Goal: Check status: Check status

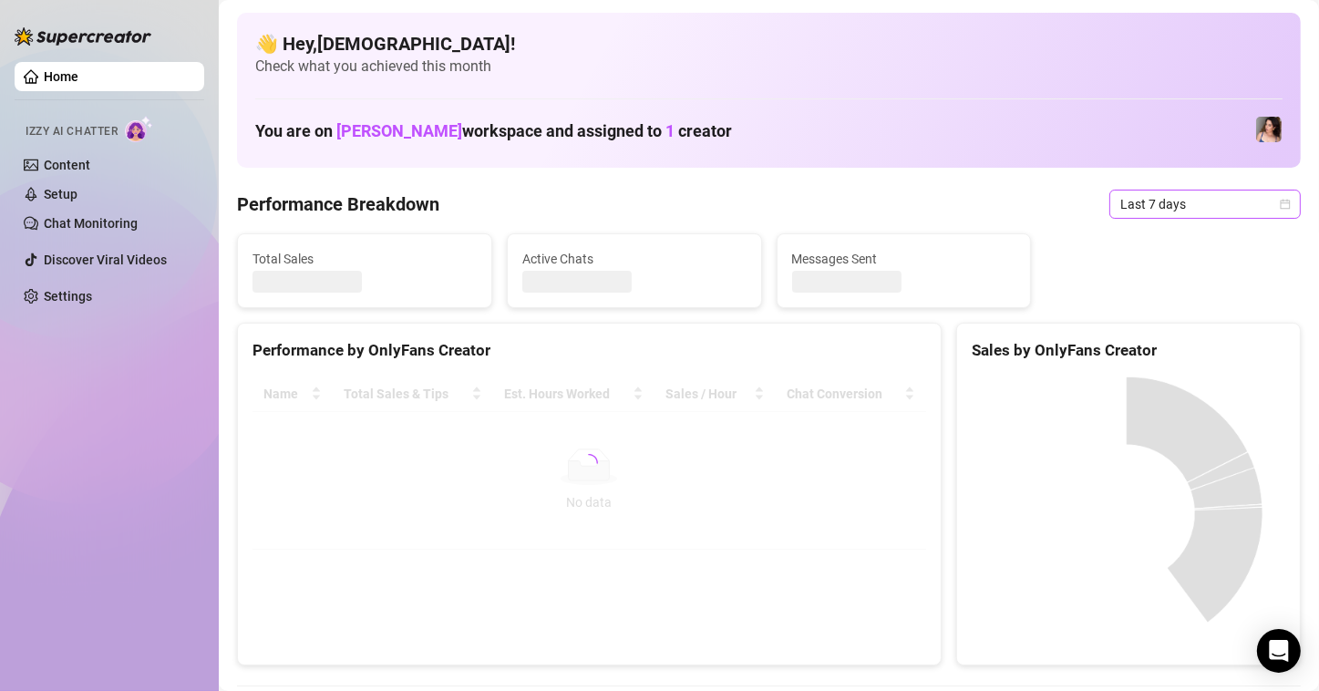
click at [1198, 193] on span "Last 7 days" at bounding box center [1205, 203] width 170 height 27
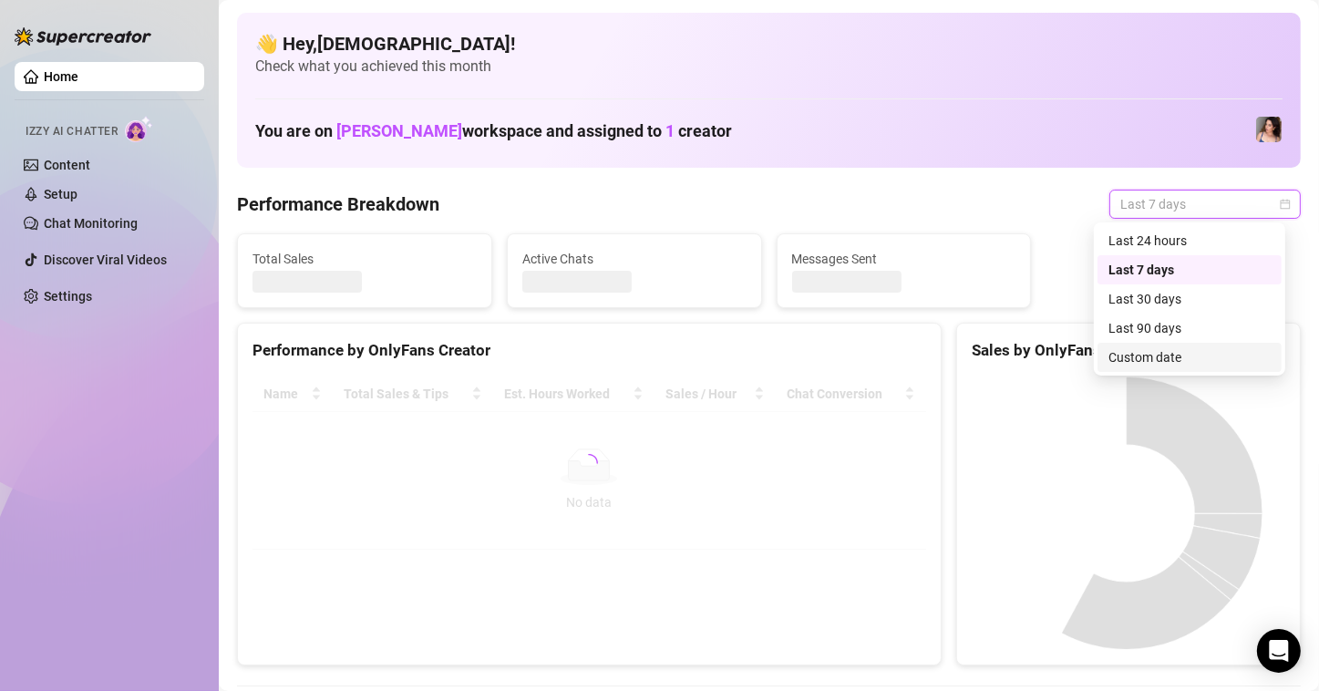
click at [1130, 361] on div "Custom date" at bounding box center [1189, 357] width 162 height 20
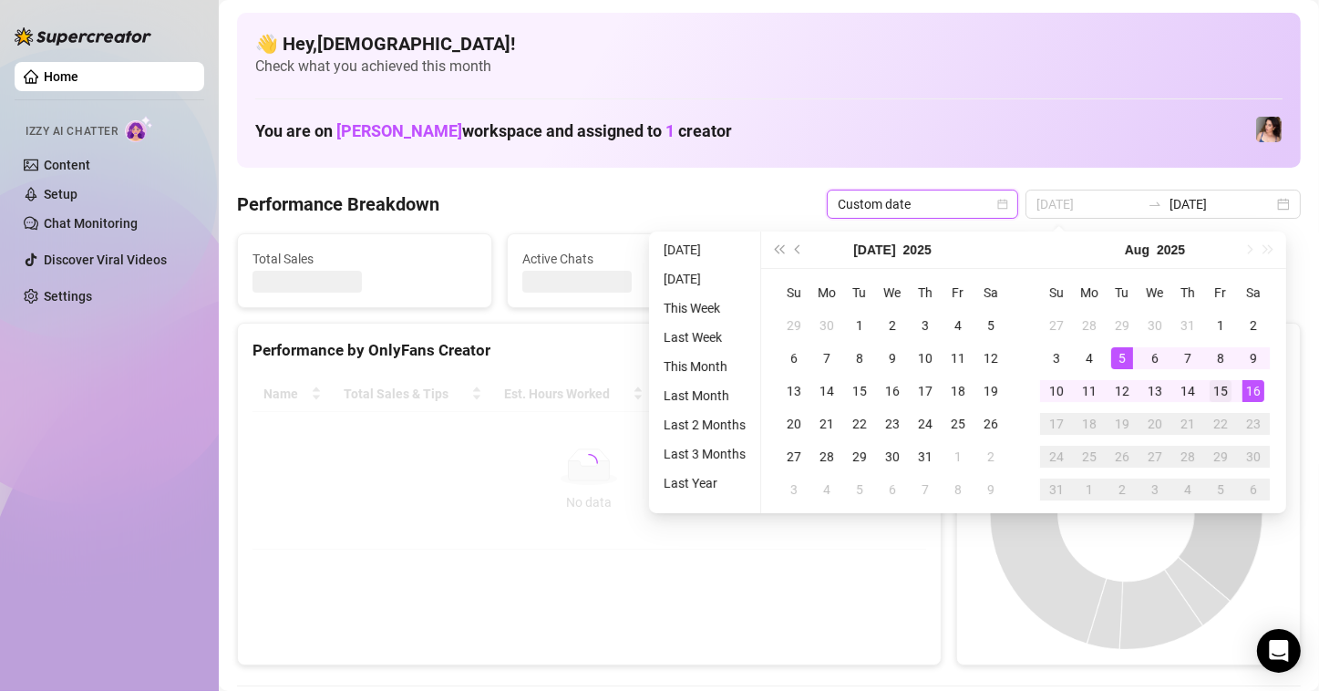
click at [1089, 385] on div "11" at bounding box center [1089, 391] width 22 height 22
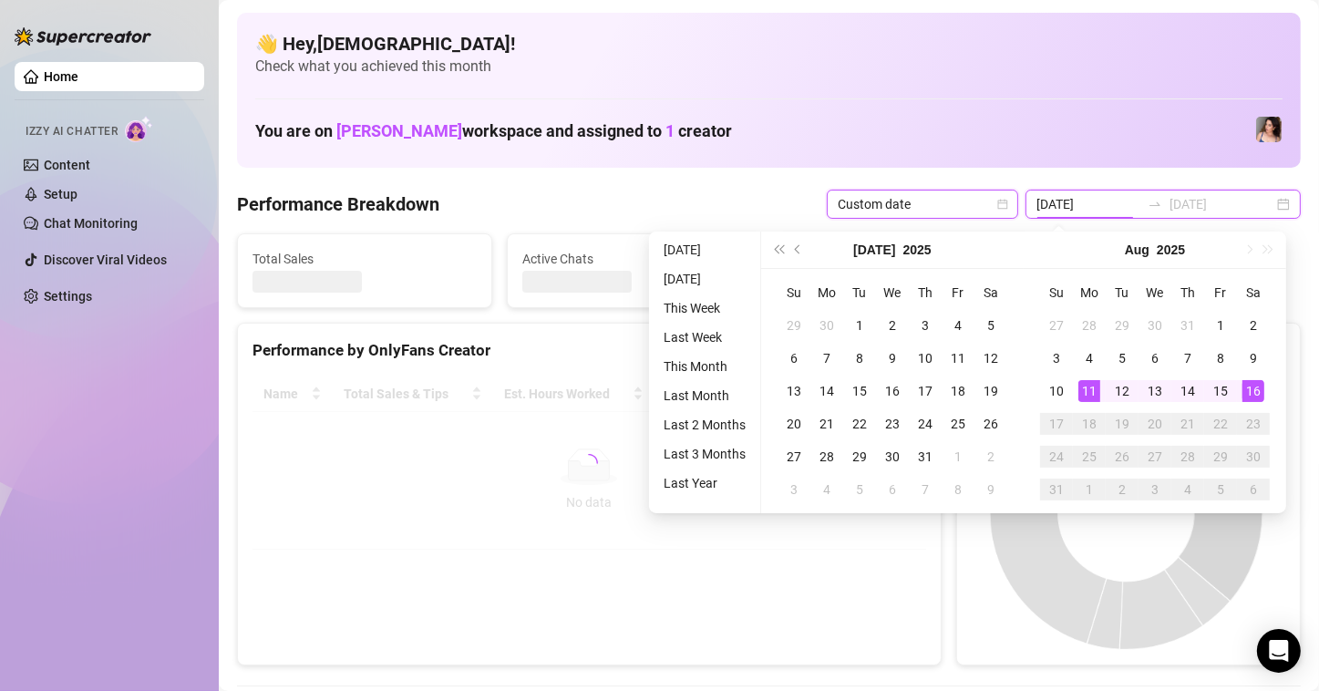
type input "[DATE]"
click at [1242, 385] on div "16" at bounding box center [1253, 391] width 22 height 22
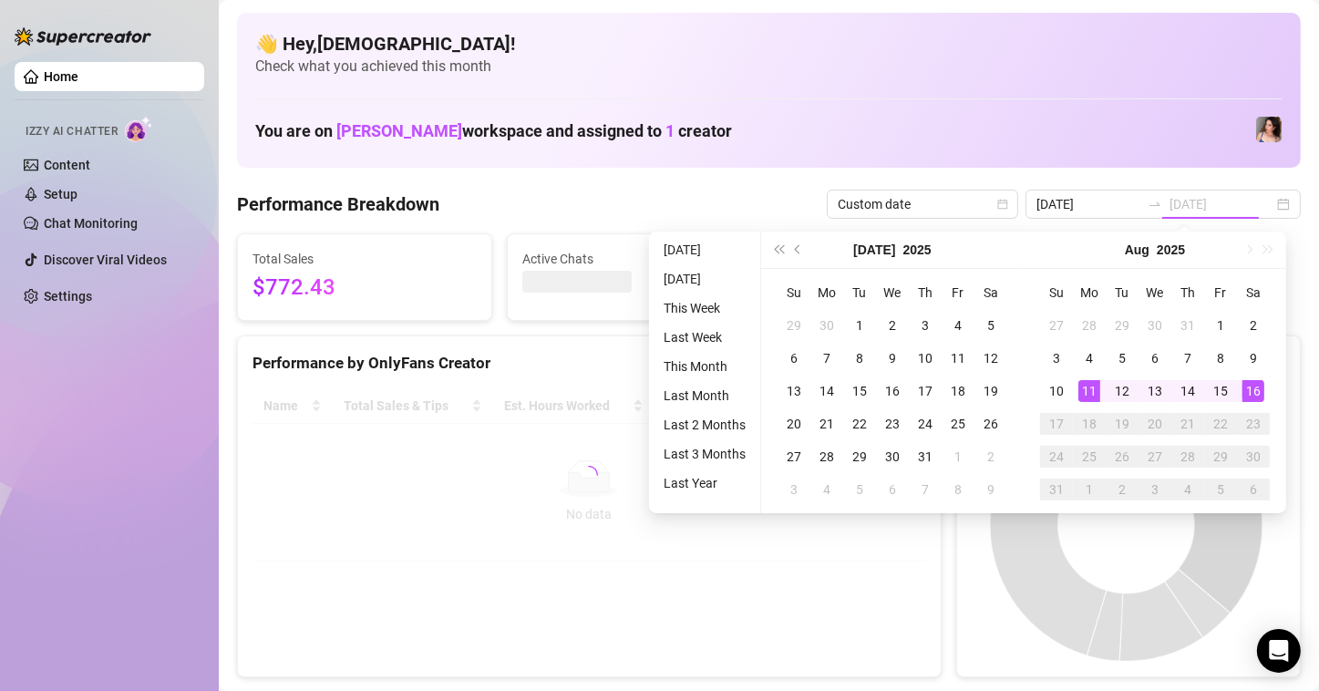
type input "[DATE]"
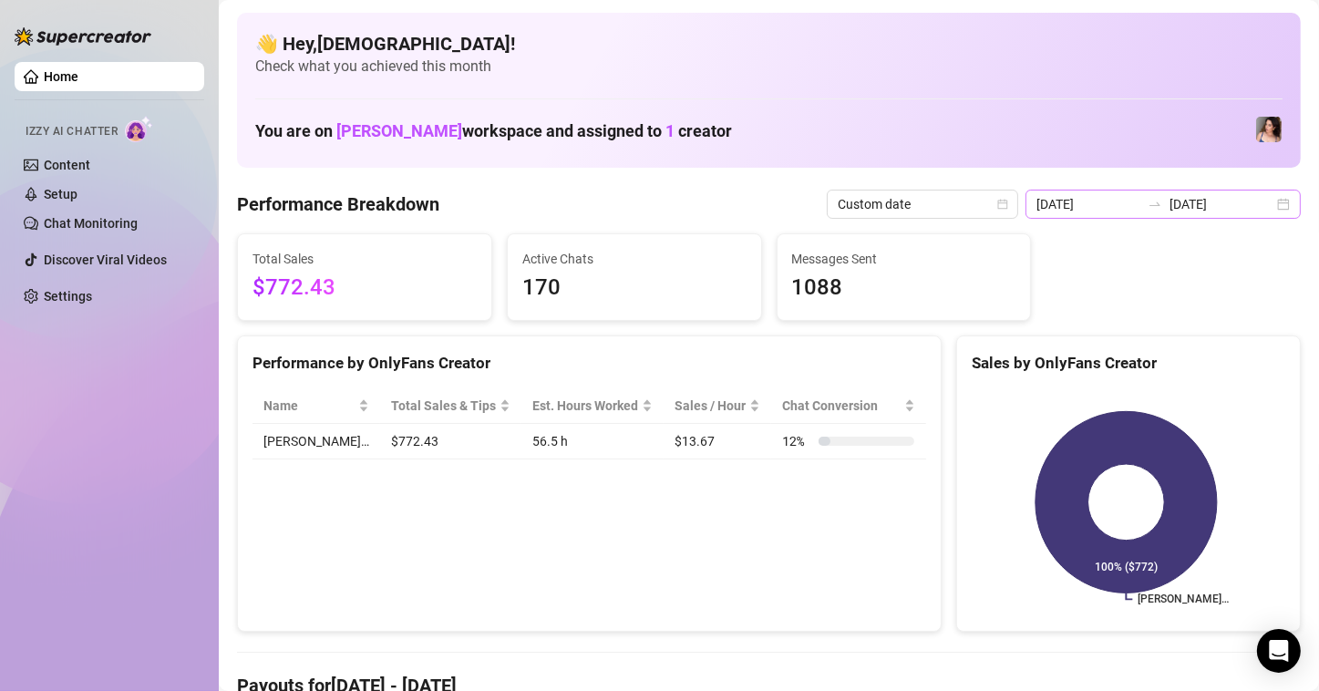
click at [1260, 211] on div "[DATE] [DATE]" at bounding box center [1162, 204] width 275 height 29
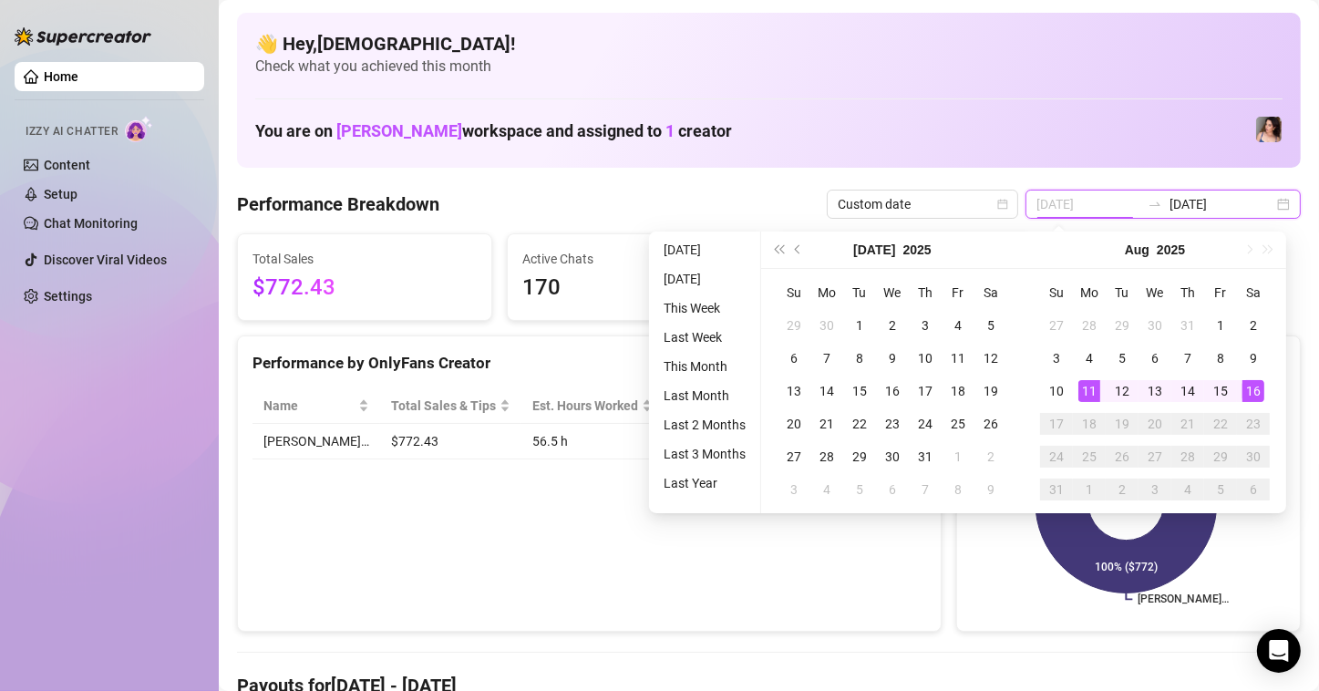
type input "[DATE]"
drag, startPoint x: 1090, startPoint y: 388, endPoint x: 1122, endPoint y: 386, distance: 32.0
click at [1090, 388] on div "11" at bounding box center [1089, 391] width 22 height 22
type input "[DATE]"
click at [1257, 388] on div "16" at bounding box center [1253, 391] width 22 height 22
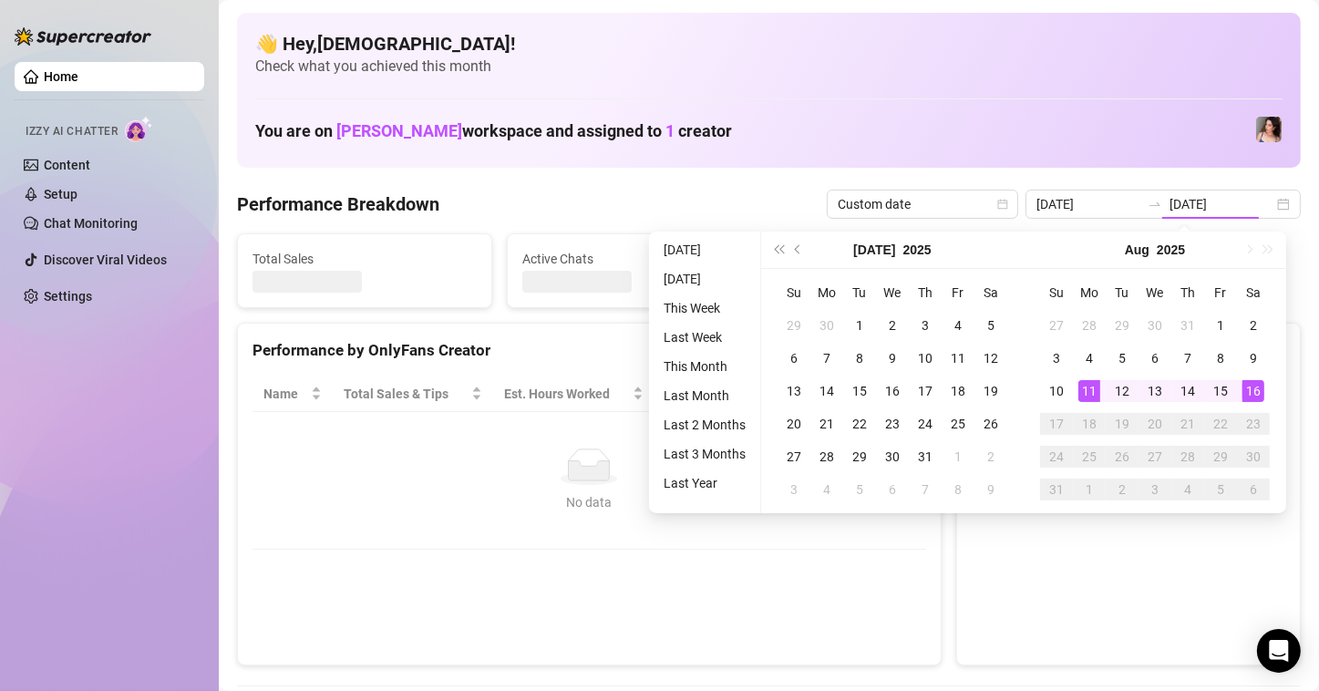
type input "[DATE]"
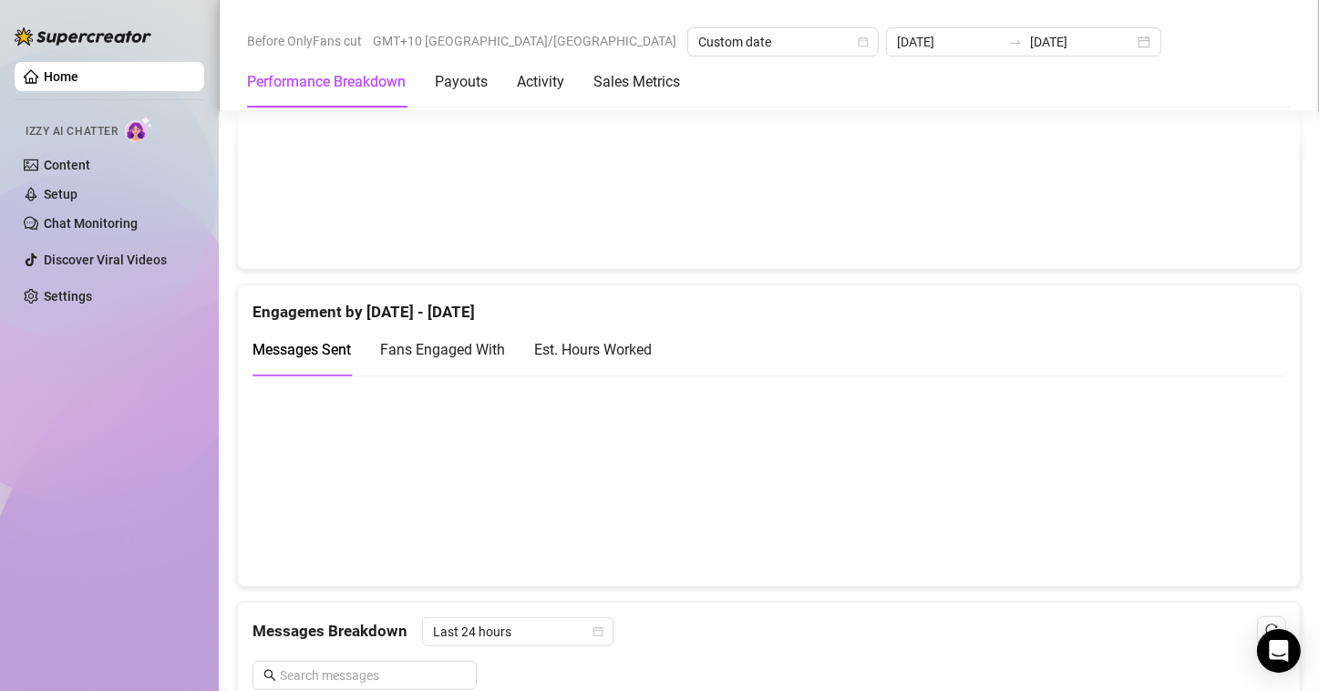
scroll to position [1185, 0]
